Goal: Navigation & Orientation: Find specific page/section

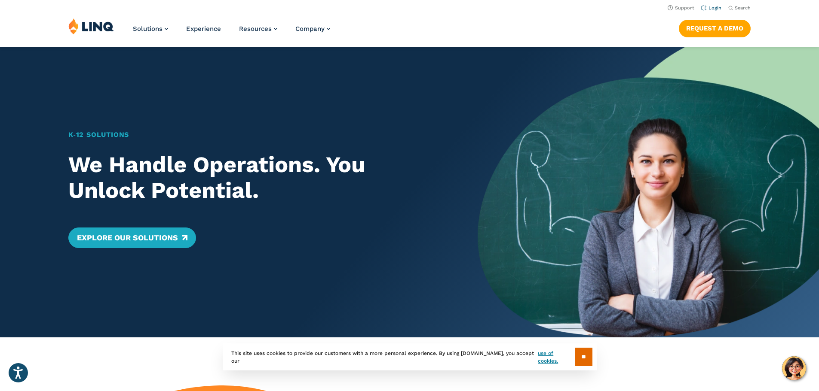
click at [713, 8] on link "Login" at bounding box center [711, 8] width 20 height 6
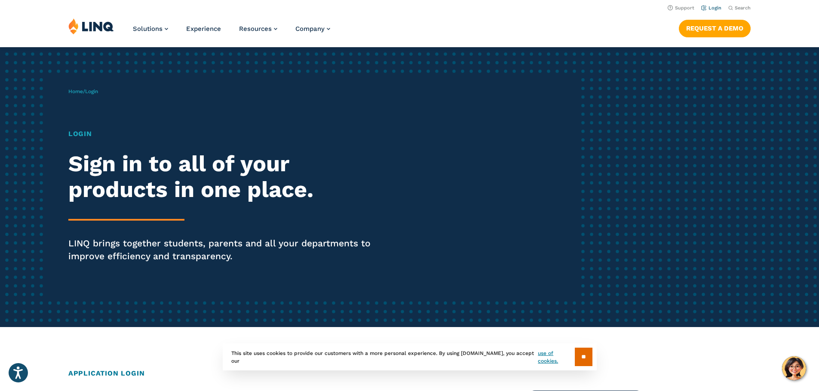
click at [709, 7] on link "Login" at bounding box center [711, 8] width 20 height 6
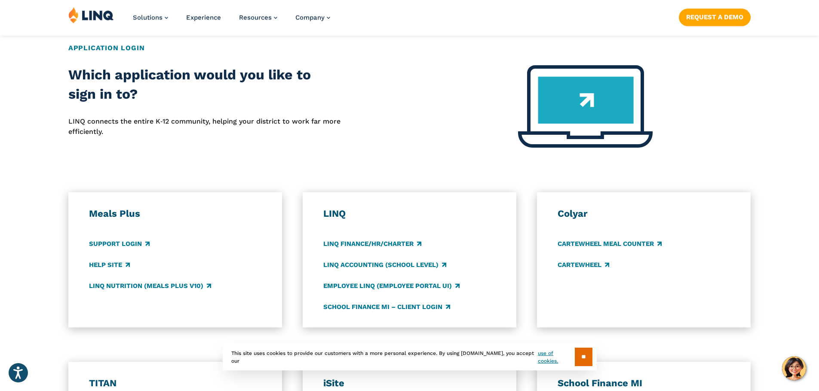
scroll to position [344, 0]
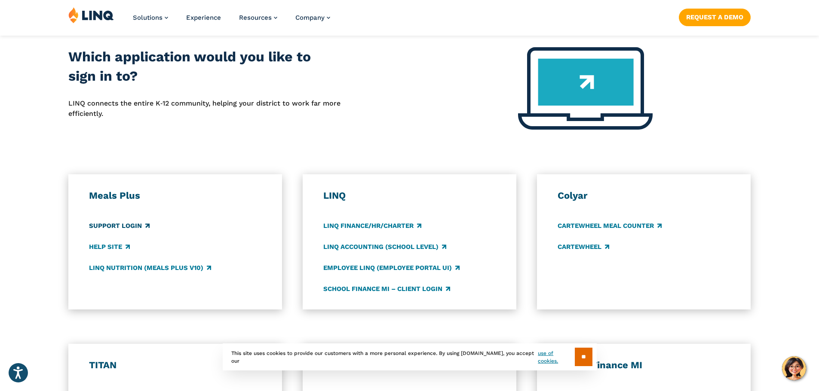
click at [118, 224] on link "Support Login" at bounding box center [119, 225] width 61 height 9
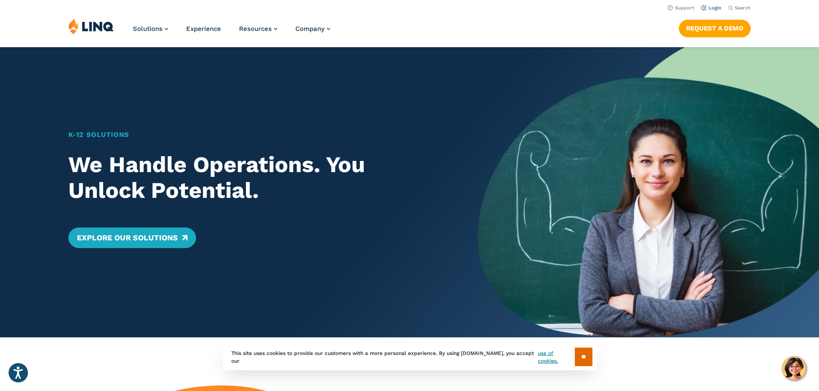
click at [711, 8] on link "Login" at bounding box center [711, 8] width 20 height 6
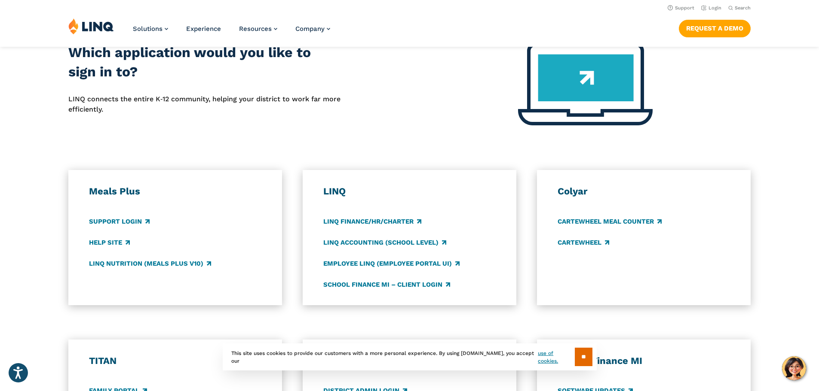
scroll to position [344, 0]
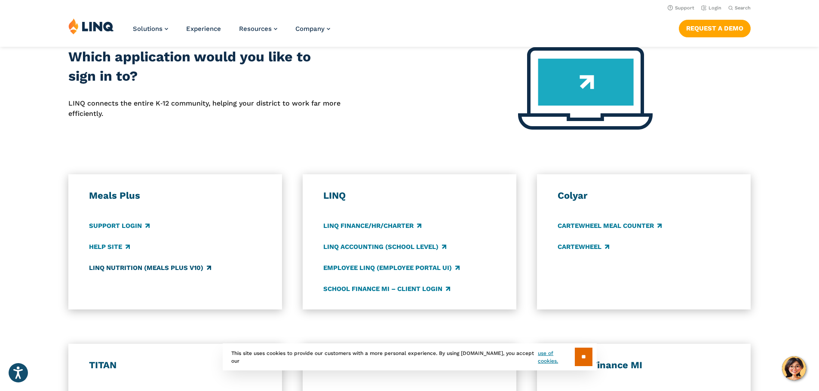
click at [144, 269] on link "LINQ Nutrition (Meals Plus v10)" at bounding box center [150, 267] width 122 height 9
click at [122, 230] on link "Support Login" at bounding box center [119, 225] width 61 height 9
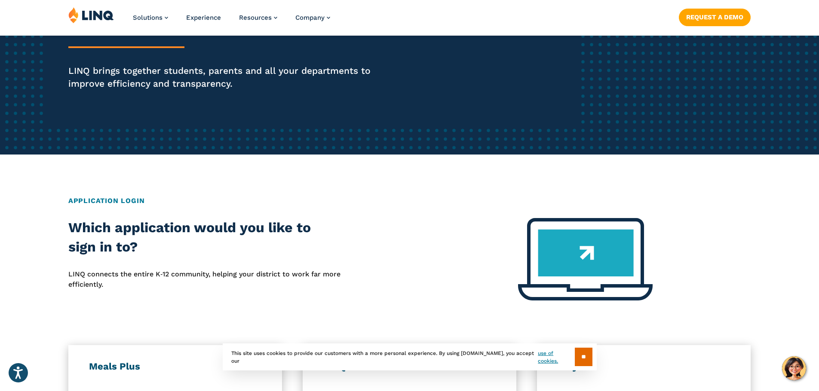
scroll to position [0, 0]
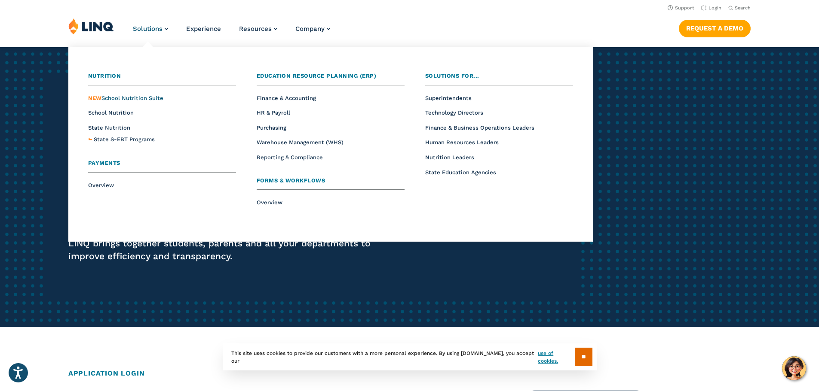
click at [140, 99] on span "NEW School Nutrition Suite" at bounding box center [125, 98] width 75 height 6
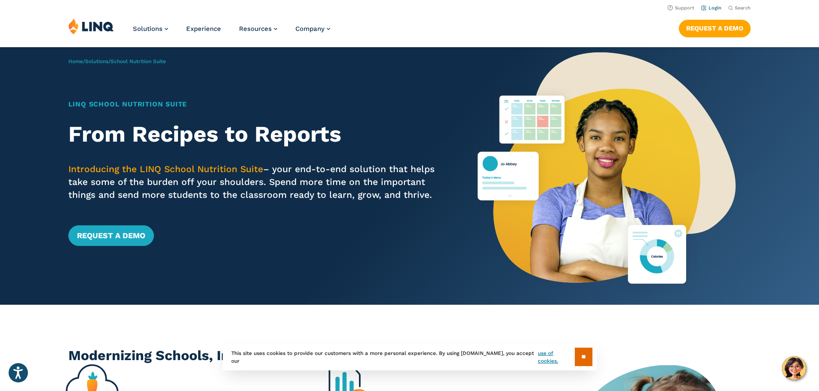
click at [708, 7] on link "Login" at bounding box center [711, 8] width 20 height 6
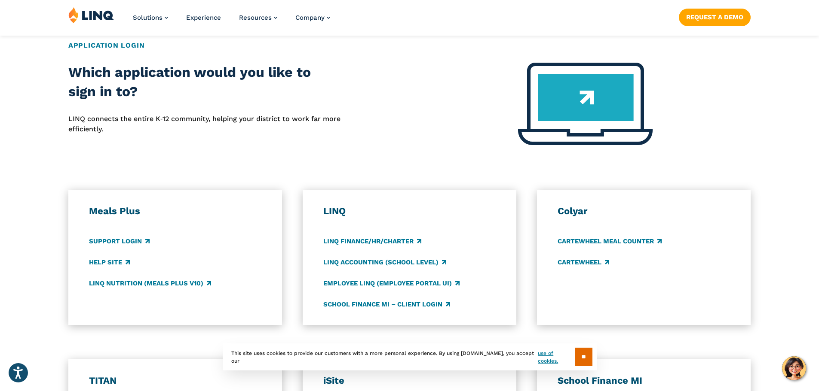
scroll to position [344, 0]
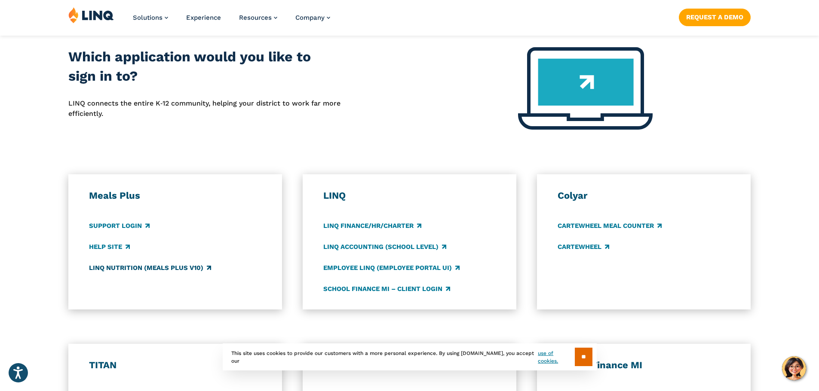
click at [181, 268] on link "LINQ Nutrition (Meals Plus v10)" at bounding box center [150, 267] width 122 height 9
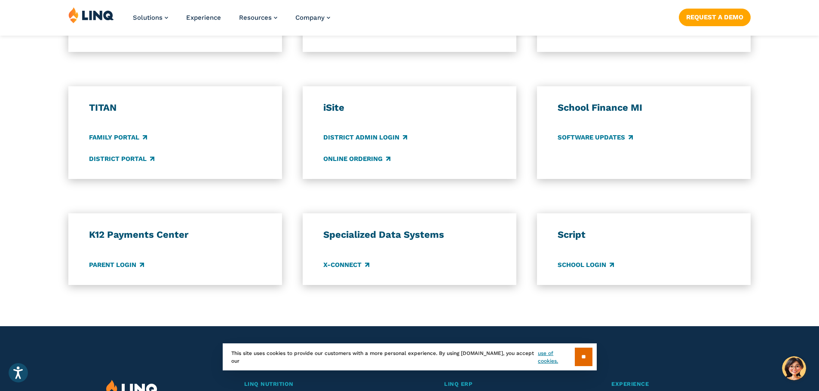
scroll to position [645, 0]
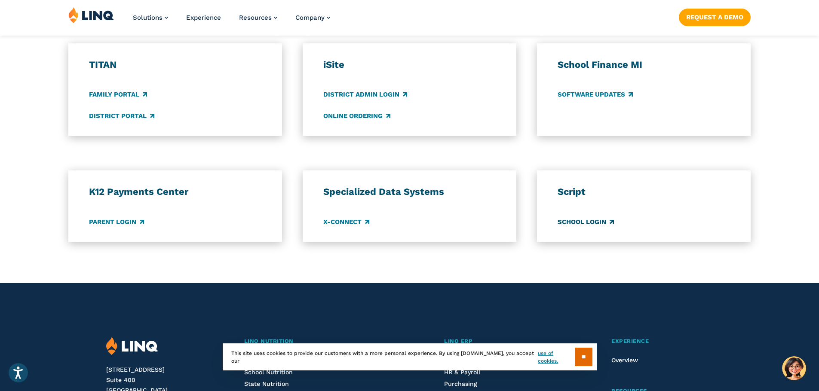
click at [596, 222] on link "School Login" at bounding box center [585, 221] width 56 height 9
click at [123, 223] on link "Parent Login" at bounding box center [116, 221] width 55 height 9
click at [134, 223] on link "Parent Login" at bounding box center [116, 221] width 55 height 9
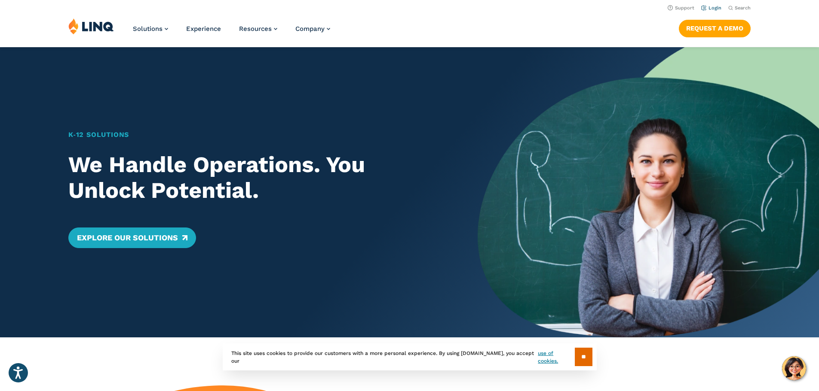
click at [707, 6] on link "Login" at bounding box center [711, 8] width 20 height 6
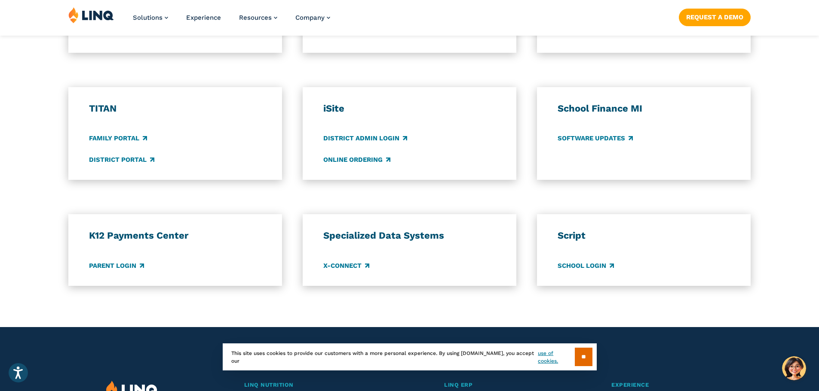
scroll to position [602, 0]
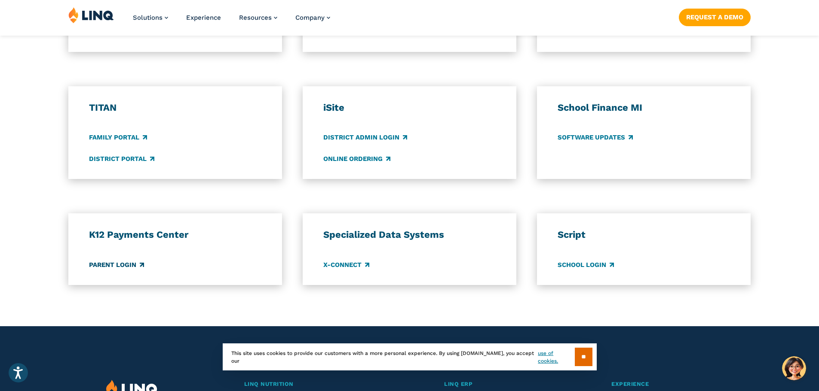
click at [117, 263] on link "Parent Login" at bounding box center [116, 264] width 55 height 9
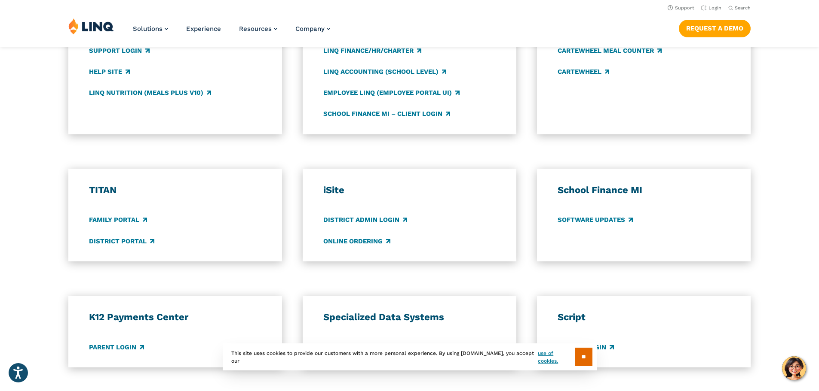
scroll to position [516, 0]
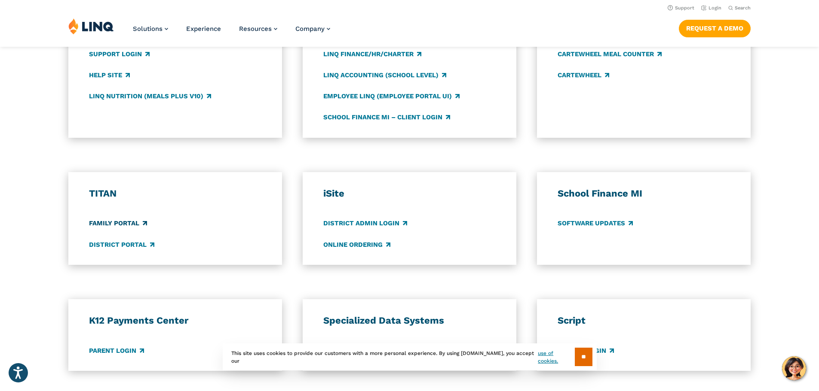
click at [122, 220] on link "Family Portal" at bounding box center [118, 223] width 58 height 9
